Goal: Transaction & Acquisition: Purchase product/service

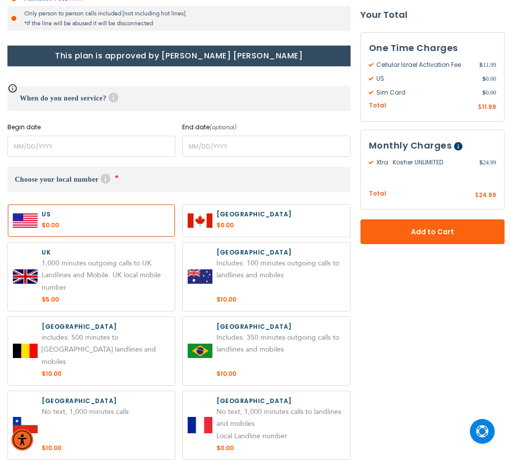
scroll to position [390, 0]
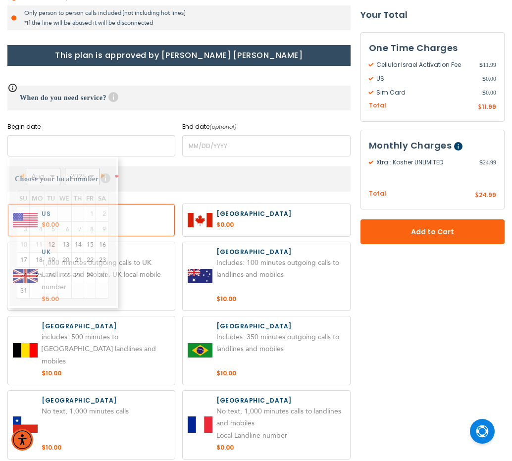
click at [108, 140] on input "name" at bounding box center [91, 145] width 168 height 21
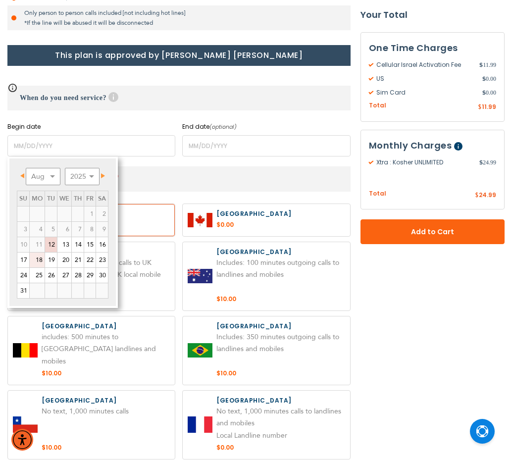
click at [40, 260] on link "18" at bounding box center [37, 259] width 15 height 15
type input "[DATE]"
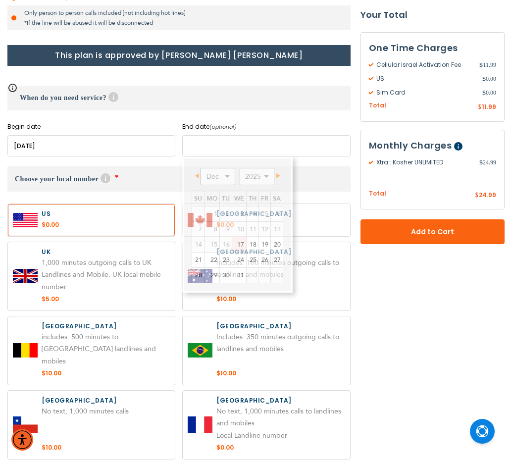
click at [222, 146] on input "name" at bounding box center [266, 145] width 168 height 21
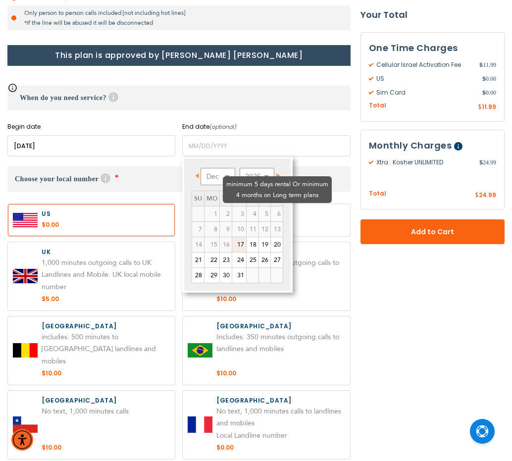
click at [246, 206] on td "4" at bounding box center [252, 213] width 12 height 15
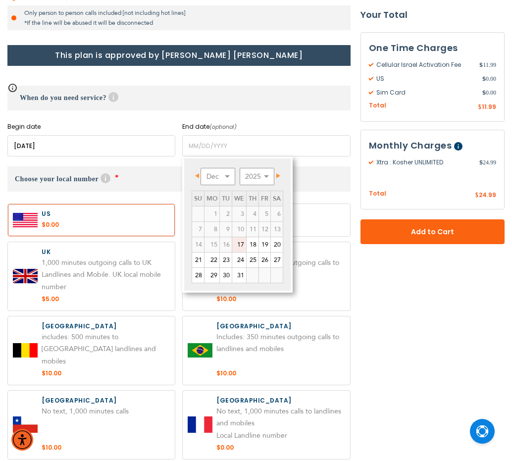
click at [279, 174] on span "Next" at bounding box center [278, 175] width 4 height 5
click at [227, 177] on select "Jan Feb Mar Apr May Jun [DATE] Aug Sep Oct Nov Dec" at bounding box center [217, 176] width 35 height 17
click at [242, 243] on link "18" at bounding box center [239, 244] width 14 height 15
type input "[DATE]"
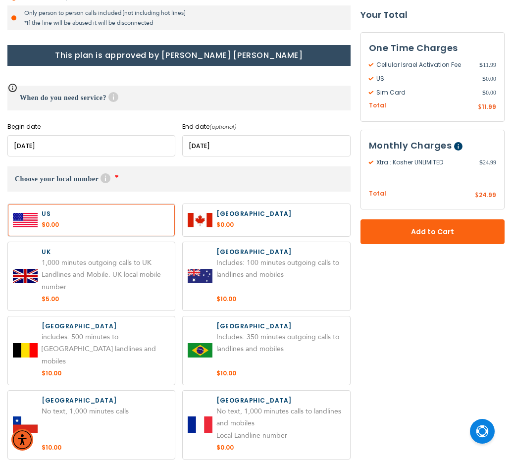
click at [91, 211] on label at bounding box center [91, 220] width 167 height 32
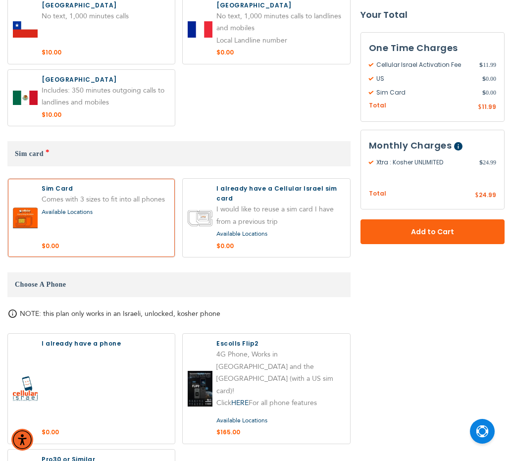
scroll to position [786, 0]
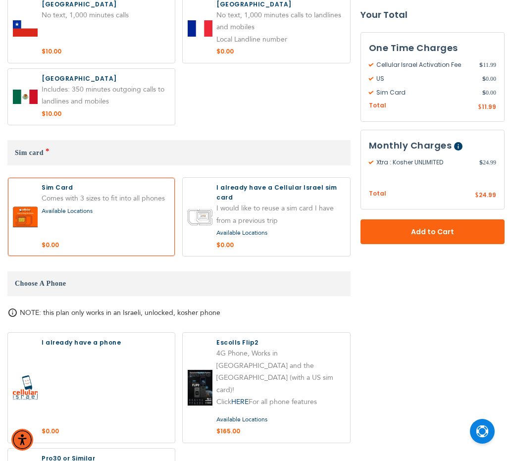
click at [108, 222] on label at bounding box center [91, 217] width 167 height 78
click at [105, 205] on div "Available Locations" at bounding box center [106, 211] width 128 height 12
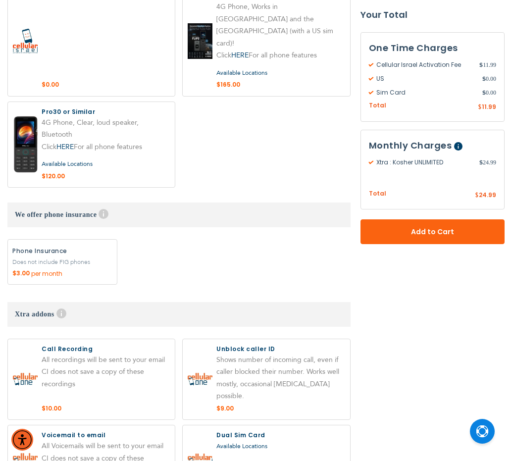
scroll to position [1033, 0]
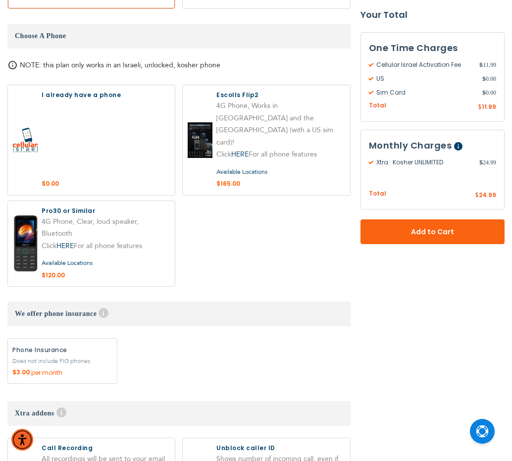
click at [292, 103] on label at bounding box center [266, 140] width 167 height 110
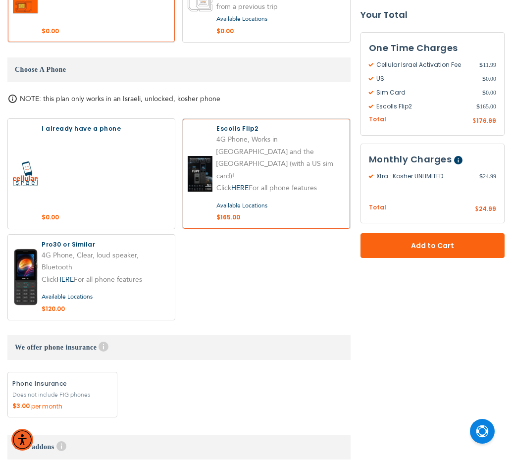
scroll to position [983, 0]
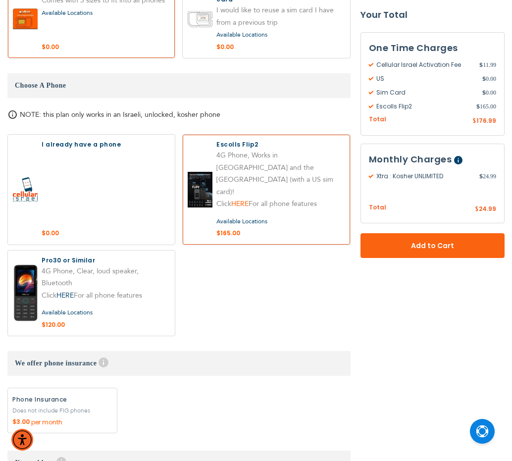
click at [240, 199] on link "HERE" at bounding box center [239, 203] width 17 height 9
click at [310, 215] on div "Available Locations" at bounding box center [280, 221] width 128 height 12
click at [303, 194] on label at bounding box center [266, 190] width 167 height 110
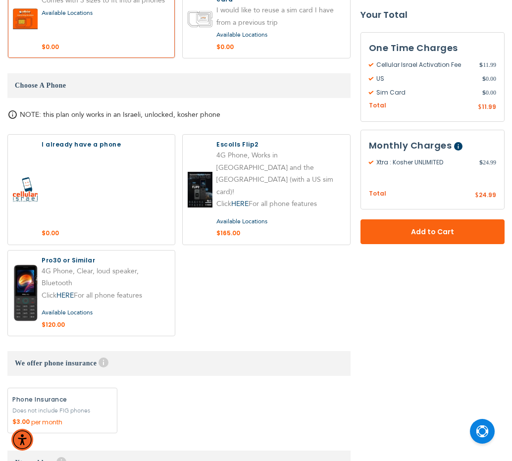
click at [304, 173] on label at bounding box center [266, 190] width 167 height 110
radio input "true"
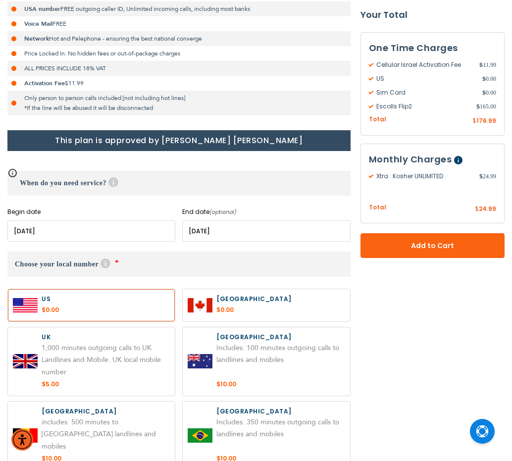
scroll to position [396, 0]
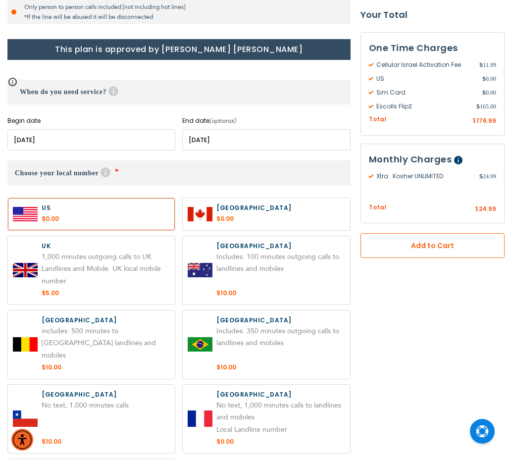
click at [415, 248] on span "Add to Cart" at bounding box center [432, 245] width 79 height 10
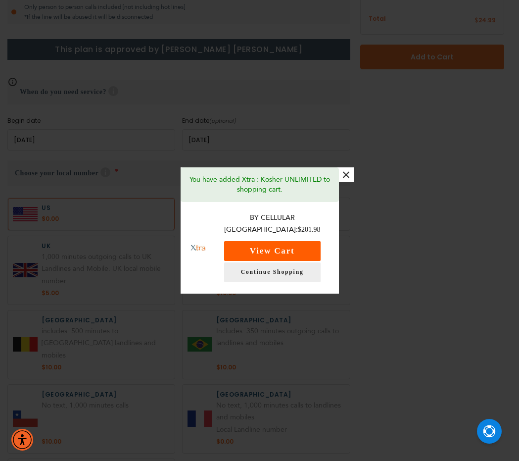
click at [281, 245] on button "View Cart" at bounding box center [272, 251] width 96 height 20
